Goal: Task Accomplishment & Management: Manage account settings

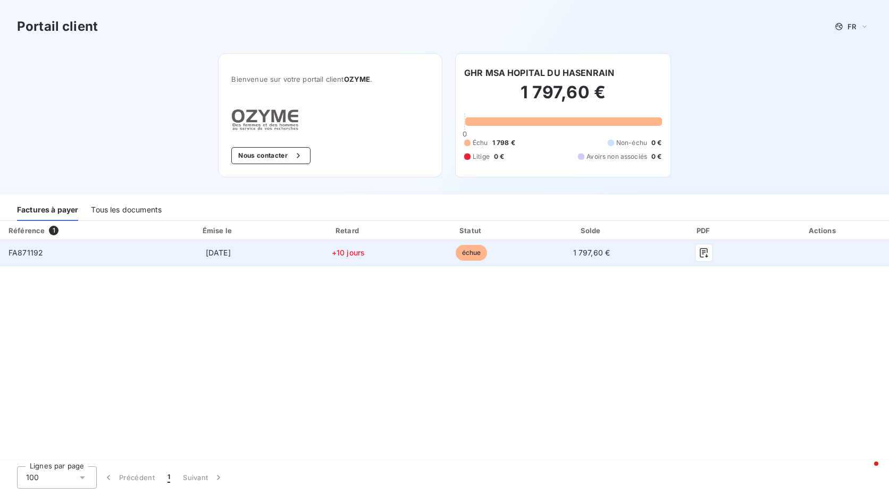
click at [425, 258] on td "échue" at bounding box center [471, 253] width 122 height 26
click at [26, 250] on span "FA871192" at bounding box center [26, 252] width 35 height 9
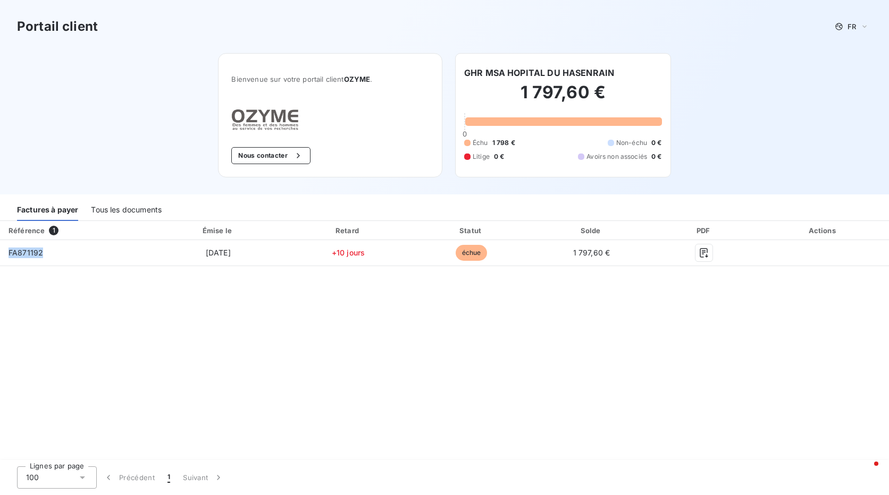
copy span "FA871192"
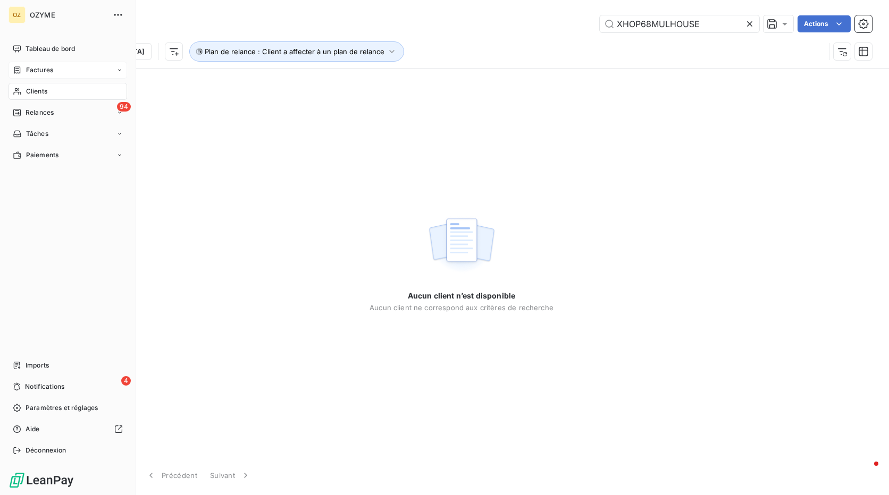
click at [35, 65] on div "Factures" at bounding box center [68, 70] width 119 height 17
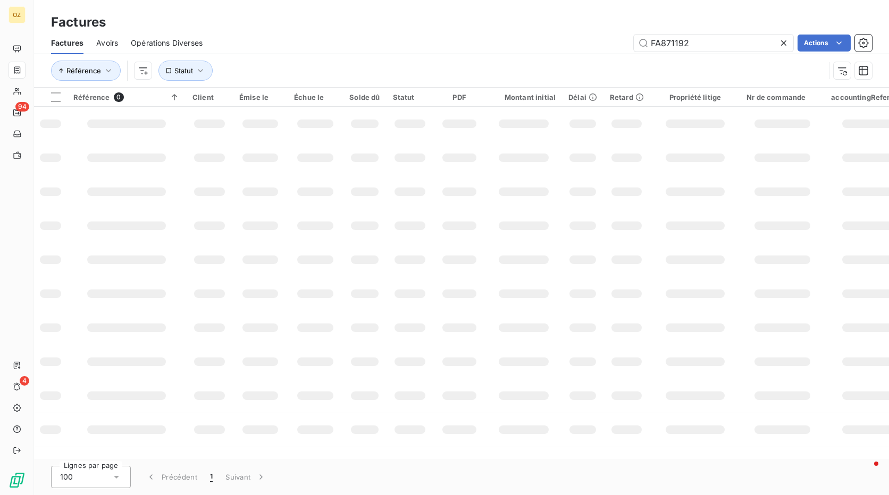
drag, startPoint x: 735, startPoint y: 42, endPoint x: 542, endPoint y: 53, distance: 193.2
click at [508, 53] on div "Factures Avoirs Opérations Diverses FA871192 Actions" at bounding box center [461, 43] width 855 height 22
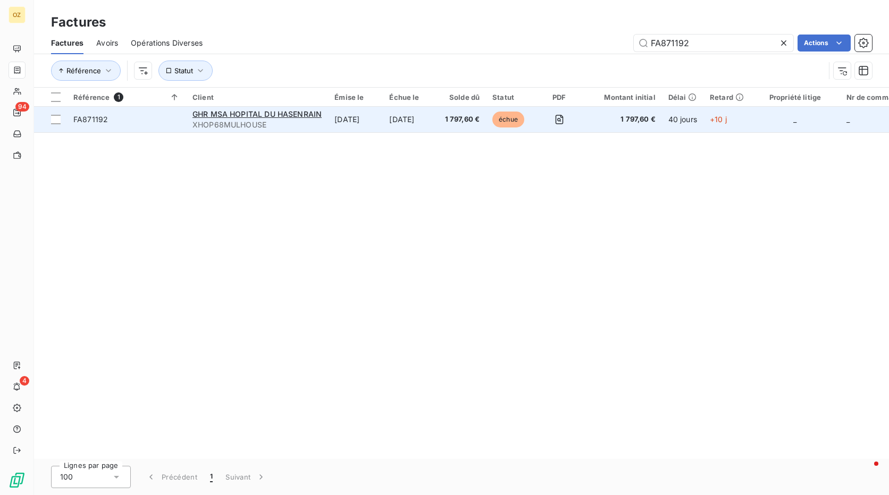
click at [282, 131] on td "GHR MSA HOPITAL DU HASENRAIN XHOP68MULHOUSE" at bounding box center [257, 120] width 142 height 26
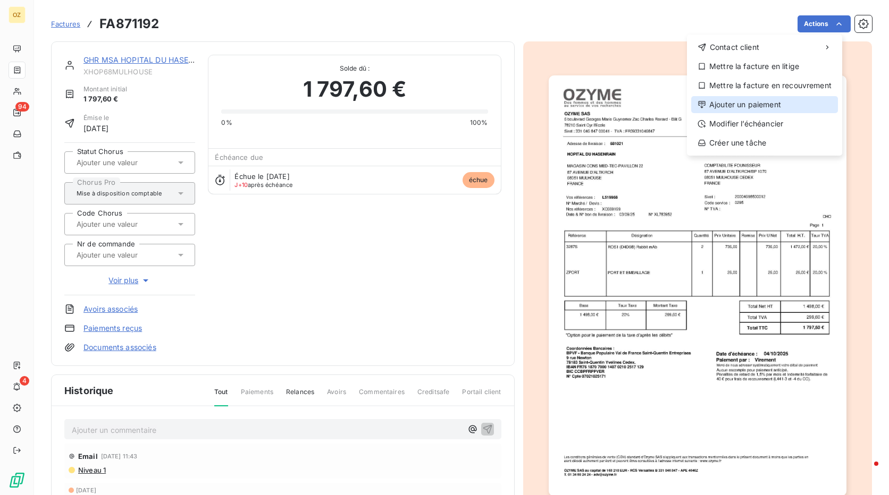
click at [769, 106] on div "Ajouter un paiement" at bounding box center [764, 104] width 147 height 17
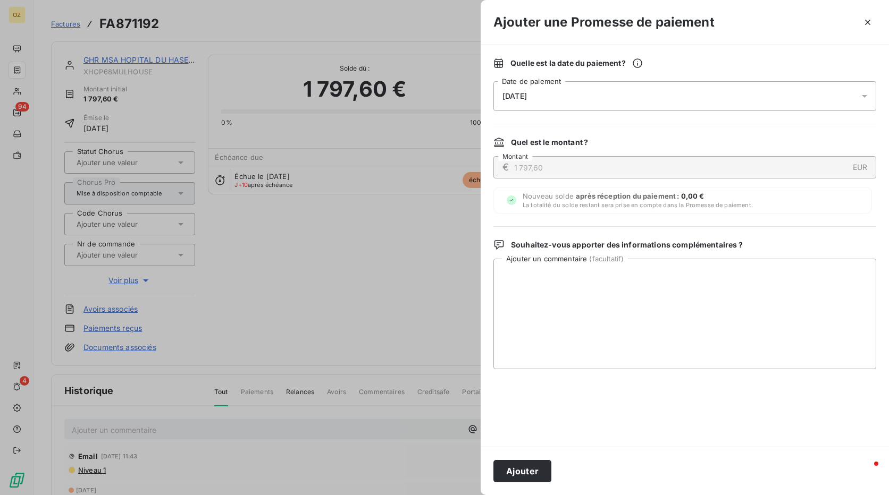
click at [838, 97] on div "15/10/2025" at bounding box center [684, 96] width 383 height 30
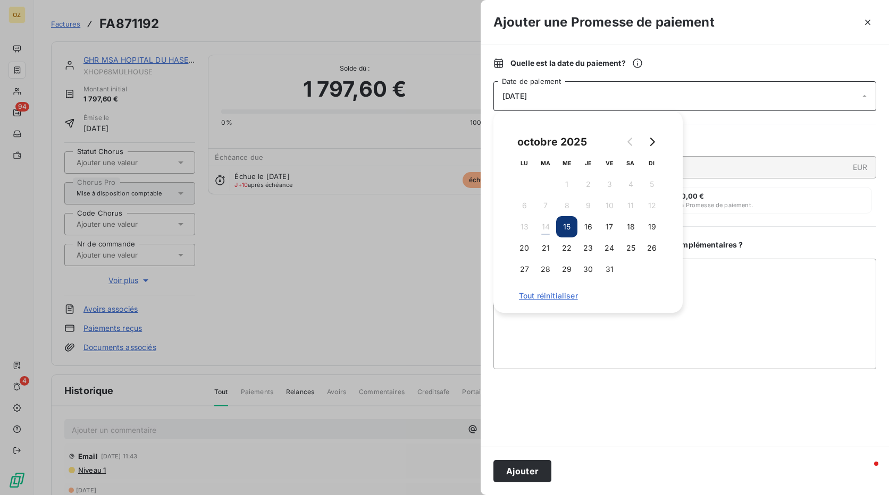
click at [408, 128] on div at bounding box center [444, 247] width 889 height 495
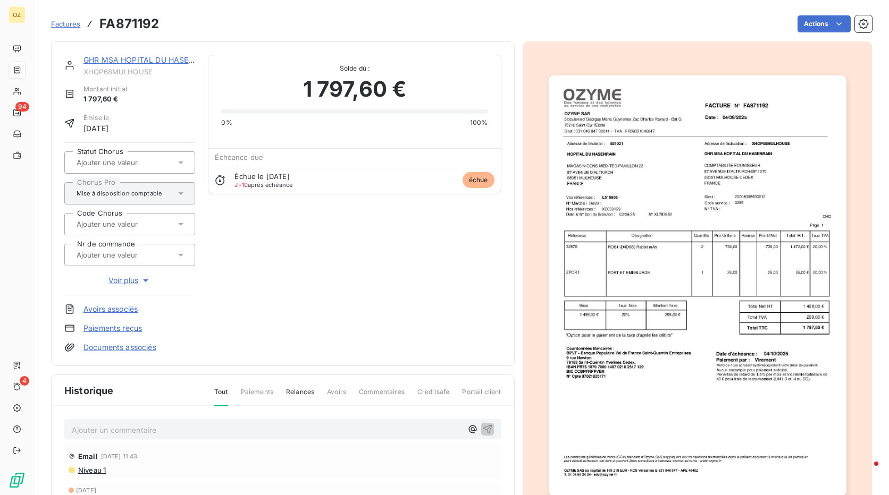
click at [814, 21] on html "OZ 94 4 Factures FA871192 Actions GHR MSA HOPITAL DU HASENRAIN XHOP68MULHOUSE M…" at bounding box center [444, 247] width 889 height 495
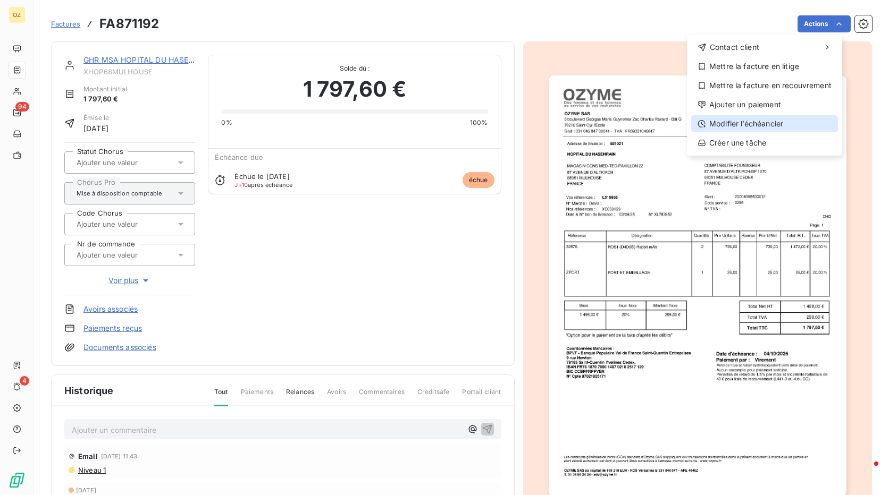
click at [749, 125] on div "Modifier l’échéancier" at bounding box center [764, 123] width 147 height 17
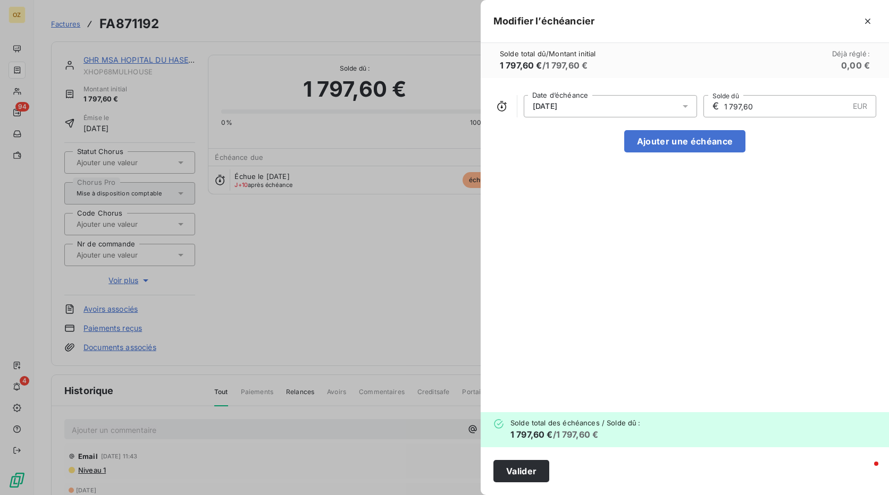
click at [284, 262] on div at bounding box center [444, 247] width 889 height 495
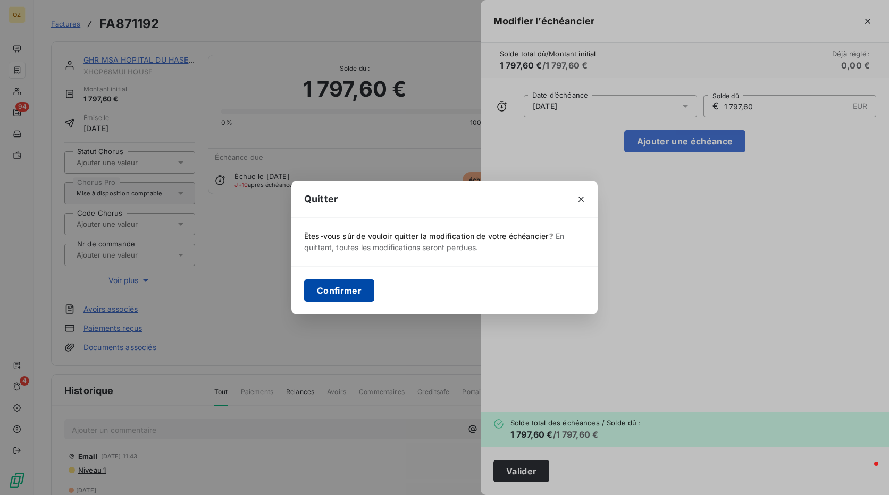
click at [344, 292] on button "Confirmer" at bounding box center [339, 291] width 70 height 22
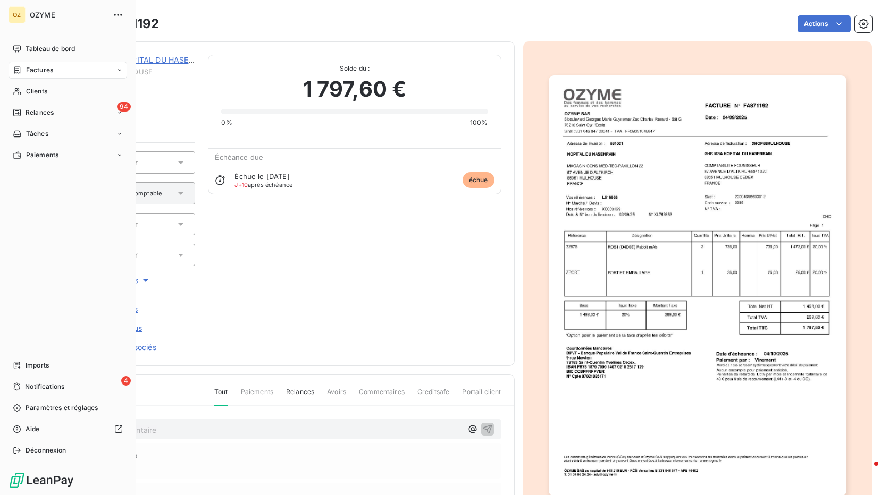
click at [40, 70] on span "Factures" at bounding box center [39, 70] width 27 height 10
click at [61, 151] on div "Clients" at bounding box center [68, 155] width 119 height 17
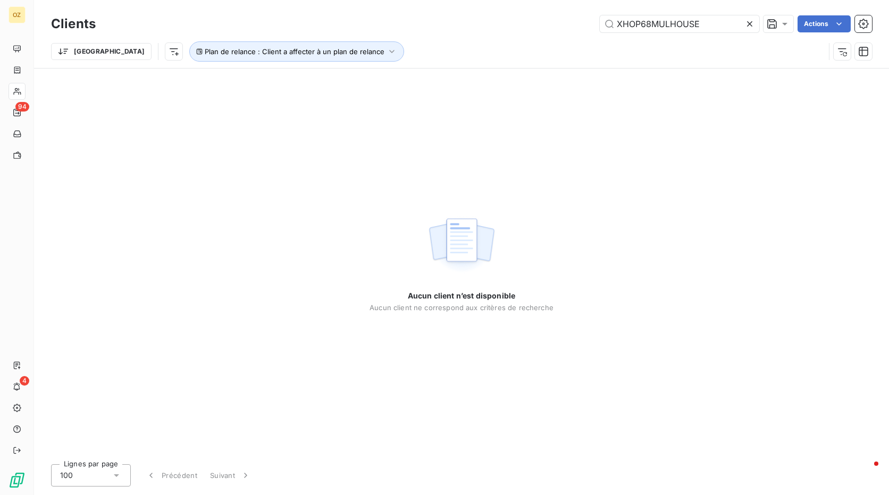
drag, startPoint x: 704, startPoint y: 28, endPoint x: 548, endPoint y: 37, distance: 156.0
click at [547, 37] on div "Clients XHOP68MULHOUSE Actions Trier Plan de relance : Client a affecter à un p…" at bounding box center [461, 40] width 821 height 55
drag, startPoint x: 589, startPoint y: 36, endPoint x: 553, endPoint y: 44, distance: 37.4
click at [553, 44] on div "Clients diasource Actions Trier Plan de relance : Client a affecter à un plan d…" at bounding box center [461, 40] width 821 height 55
type input "be1022"
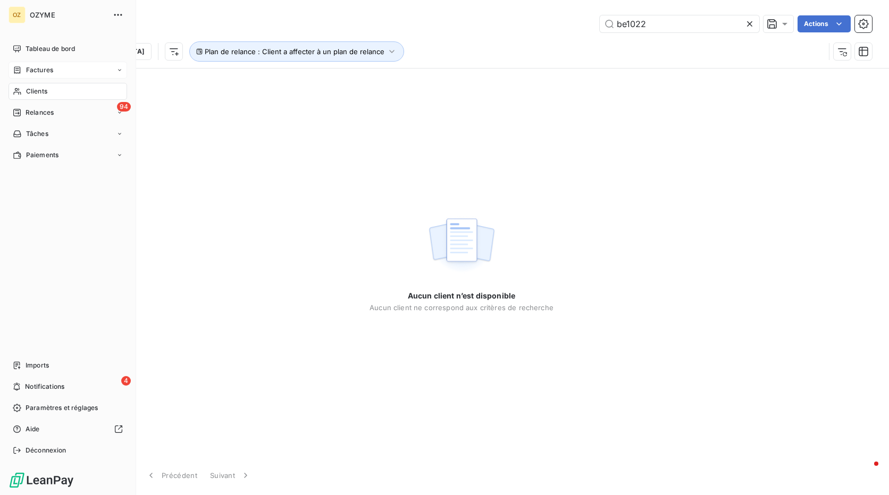
click at [37, 72] on span "Factures" at bounding box center [39, 70] width 27 height 10
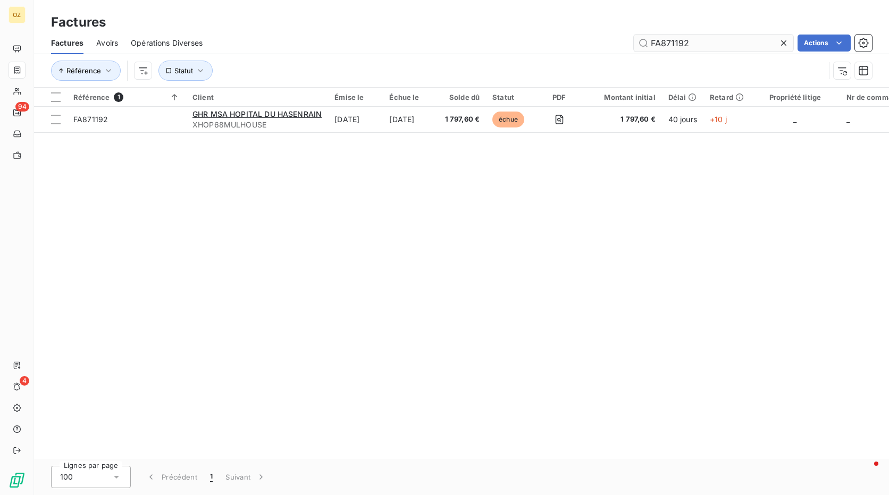
click at [711, 38] on input "FA871192" at bounding box center [713, 43] width 159 height 17
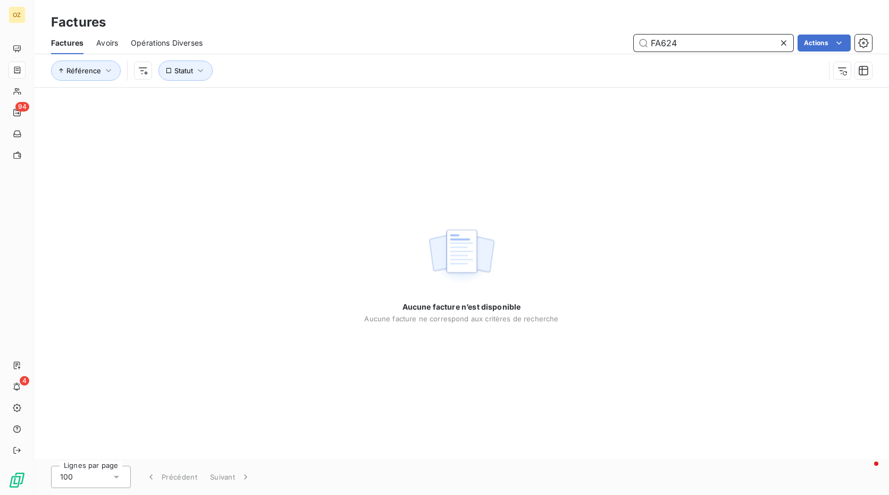
drag, startPoint x: 708, startPoint y: 41, endPoint x: 660, endPoint y: 40, distance: 48.4
click at [660, 40] on input "FA624" at bounding box center [713, 43] width 159 height 17
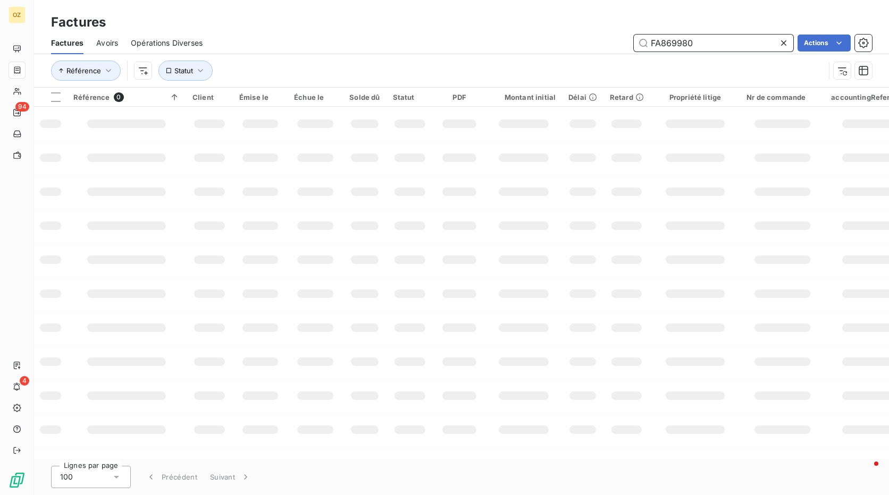
click at [682, 44] on input "FA869980" at bounding box center [713, 43] width 159 height 17
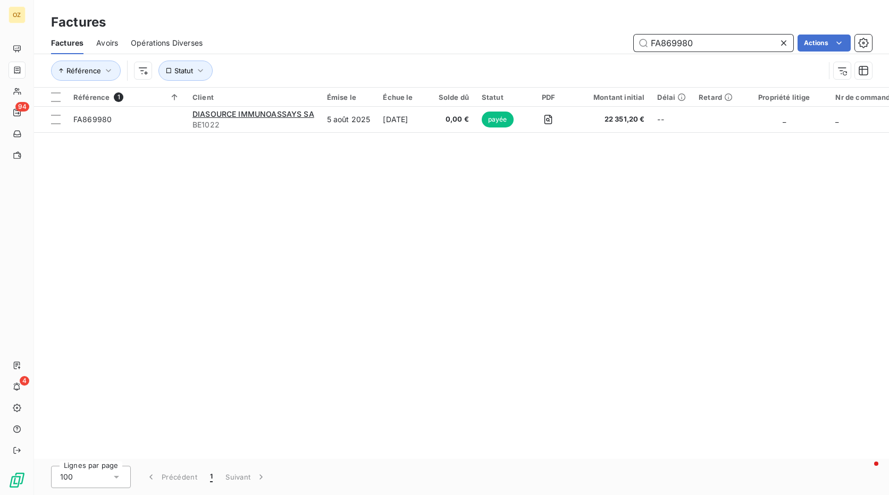
click at [672, 43] on input "FA869980" at bounding box center [713, 43] width 159 height 17
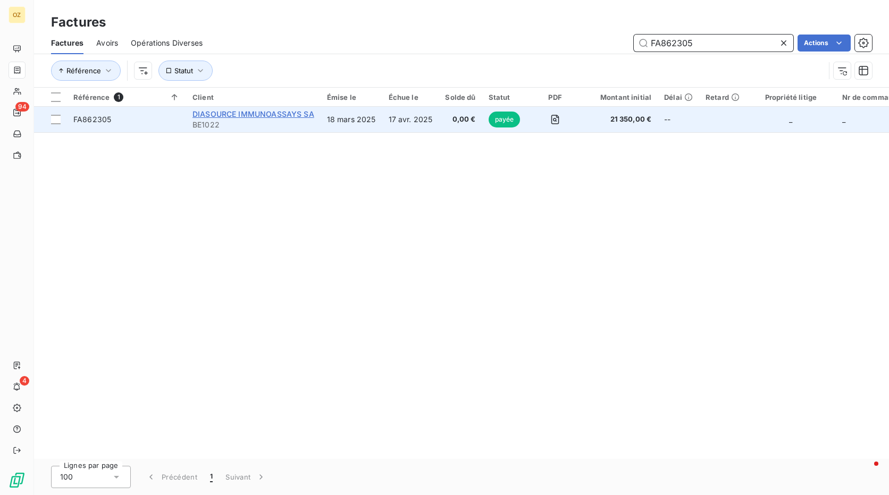
type input "FA862305"
click at [241, 117] on span "DIASOURCE IMMUNOASSAYS SA" at bounding box center [253, 113] width 122 height 9
